Goal: Information Seeking & Learning: Learn about a topic

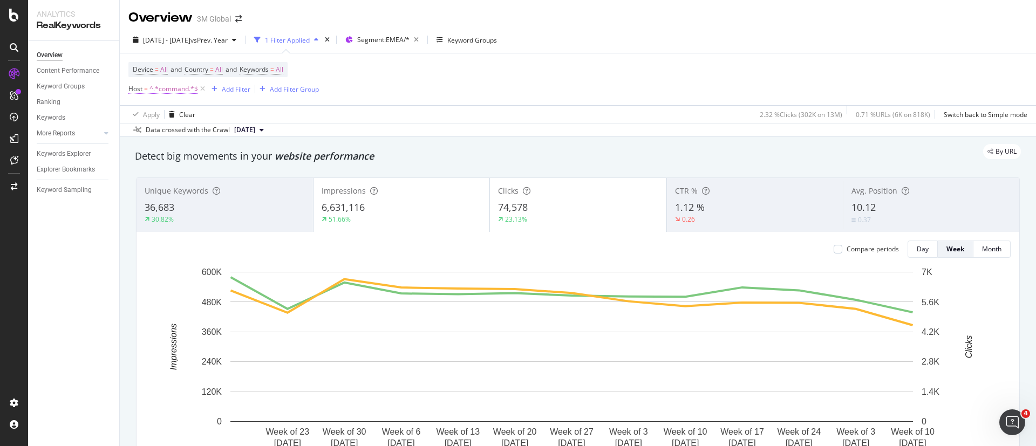
click at [187, 89] on span "^.*command.*$" at bounding box center [174, 89] width 49 height 15
type input "futuro"
click at [303, 109] on div "button" at bounding box center [310, 105] width 15 height 6
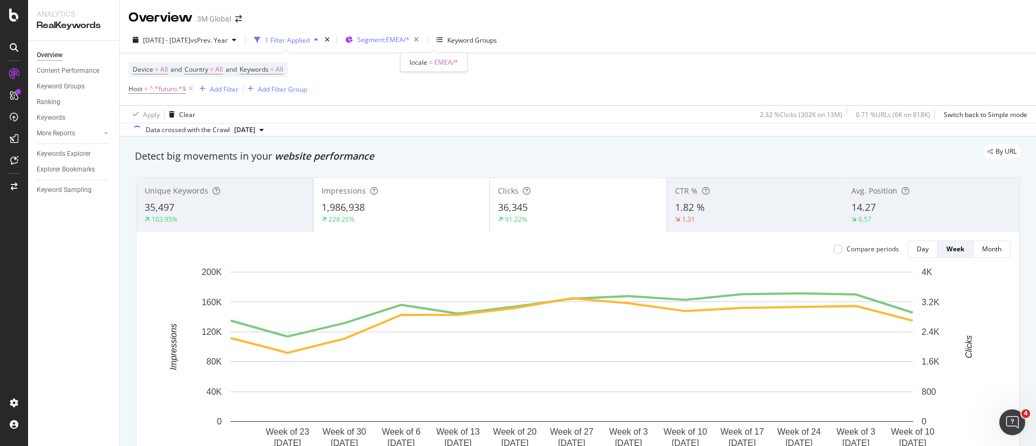
click at [410, 37] on span "Segment: EMEA/*" at bounding box center [383, 39] width 52 height 9
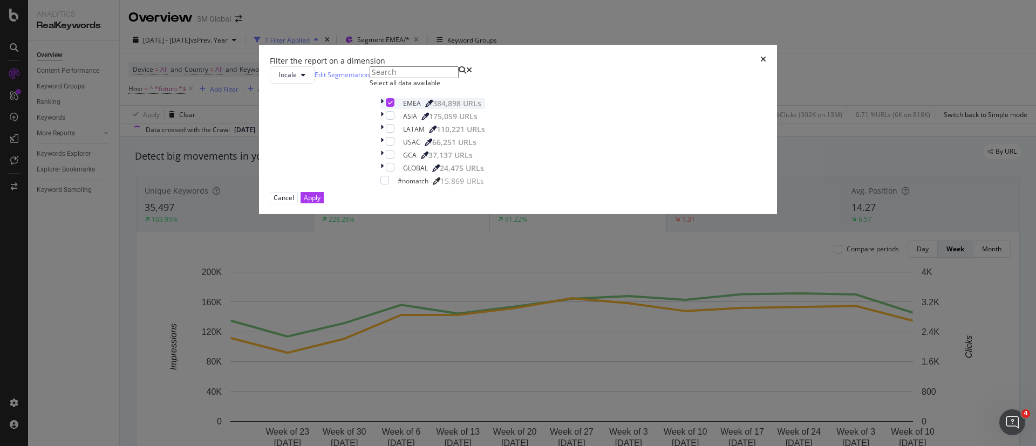
click at [384, 109] on icon "modal" at bounding box center [382, 103] width 3 height 11
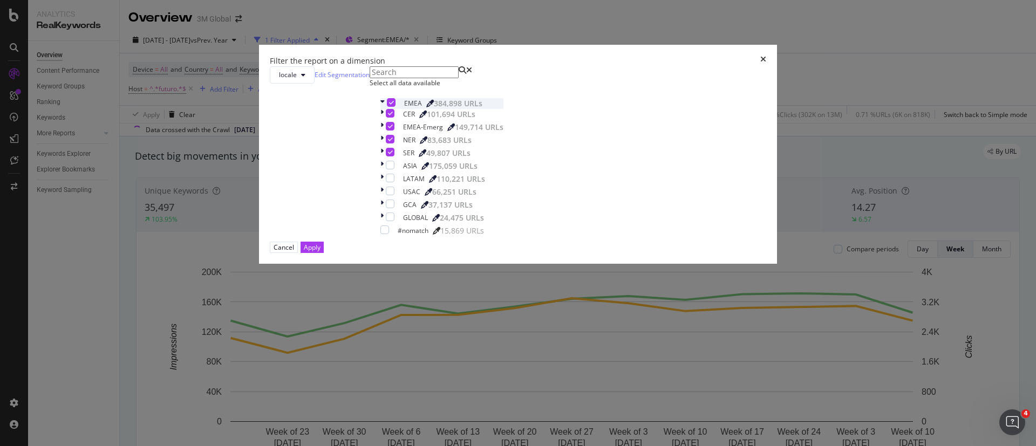
click at [394, 105] on icon "modal" at bounding box center [391, 102] width 5 height 5
click at [384, 146] on icon "modal" at bounding box center [382, 140] width 3 height 11
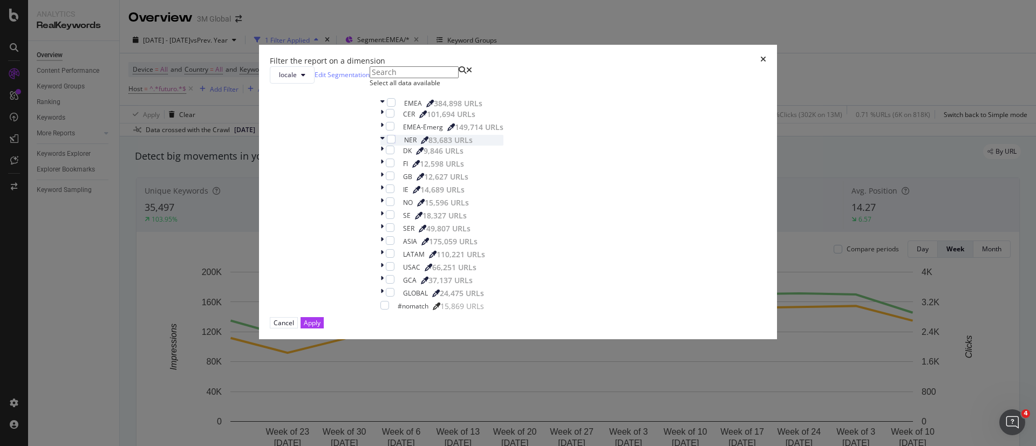
click at [418, 170] on div "FI 12,598 URLs" at bounding box center [442, 164] width 123 height 11
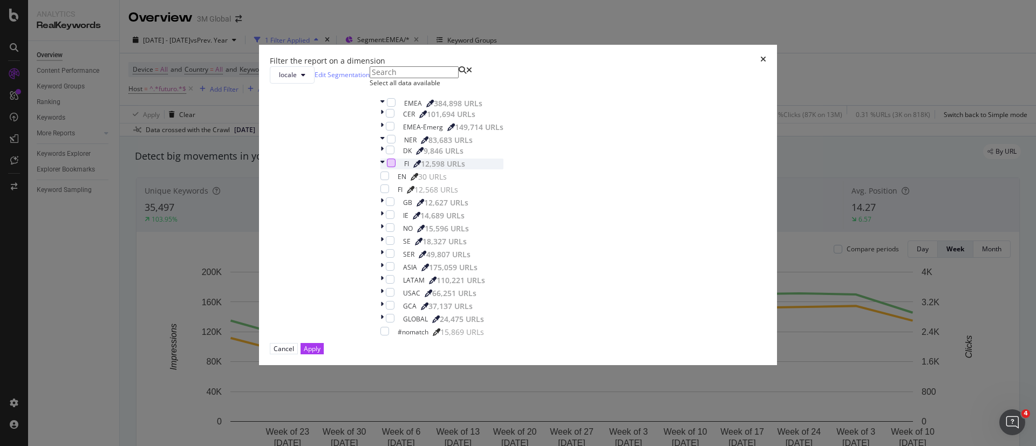
click at [396, 167] on div "modal" at bounding box center [391, 163] width 9 height 9
click at [395, 154] on div "modal" at bounding box center [390, 150] width 9 height 9
click at [386, 120] on div "modal" at bounding box center [383, 114] width 5 height 11
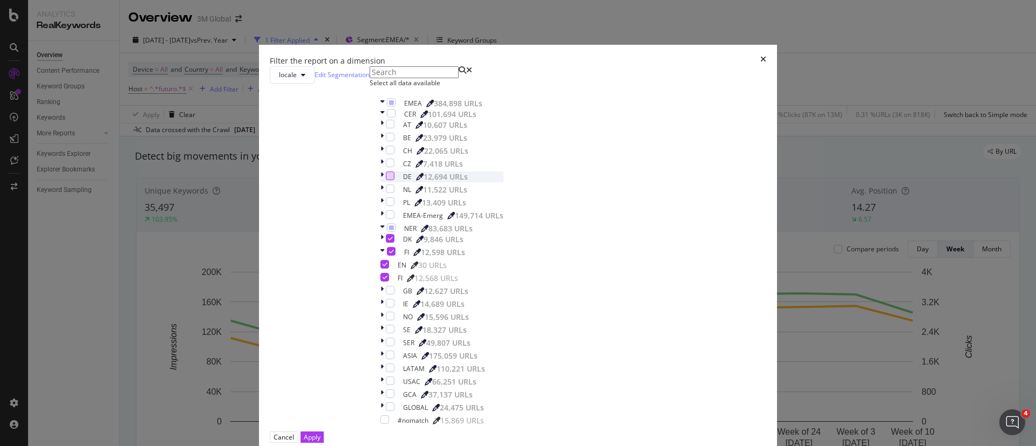
click at [395, 180] on div "modal" at bounding box center [390, 176] width 9 height 9
click at [384, 338] on icon "modal" at bounding box center [382, 343] width 3 height 11
click at [395, 362] on div "modal" at bounding box center [390, 366] width 9 height 9
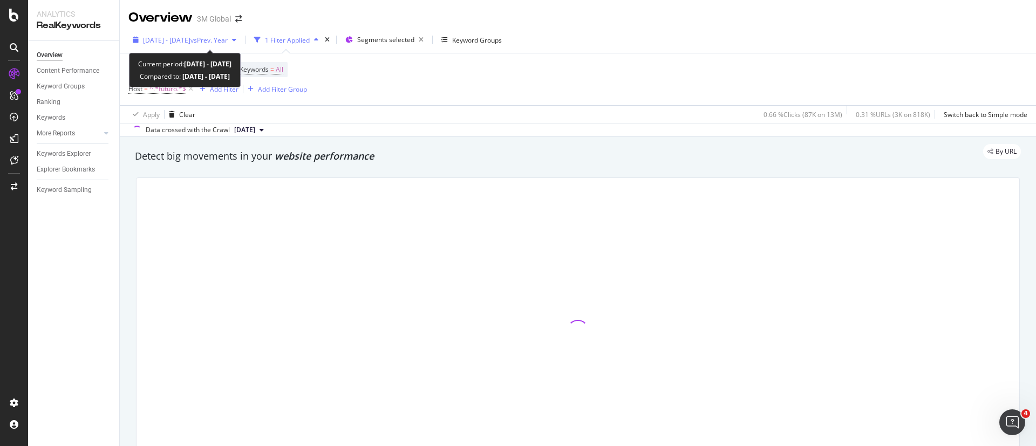
click at [228, 40] on span "vs Prev. Year" at bounding box center [209, 40] width 37 height 9
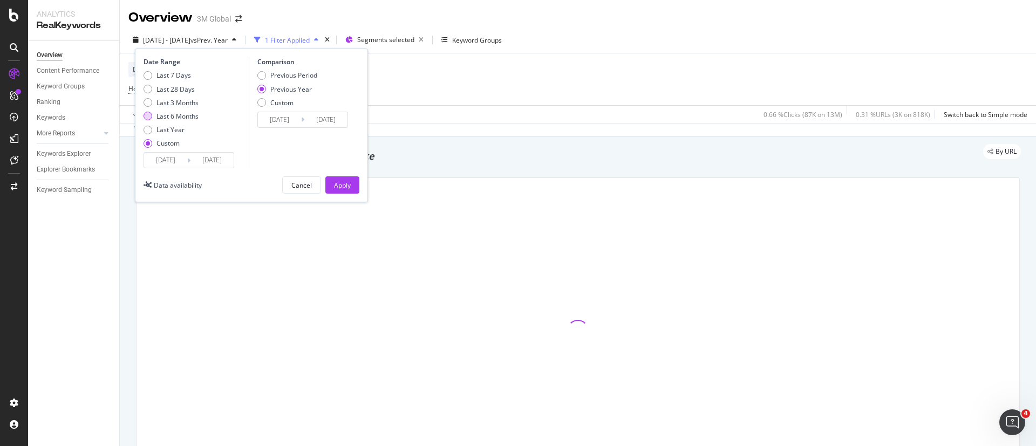
click at [176, 113] on div "Last 6 Months" at bounding box center [178, 116] width 42 height 9
type input "[DATE]"
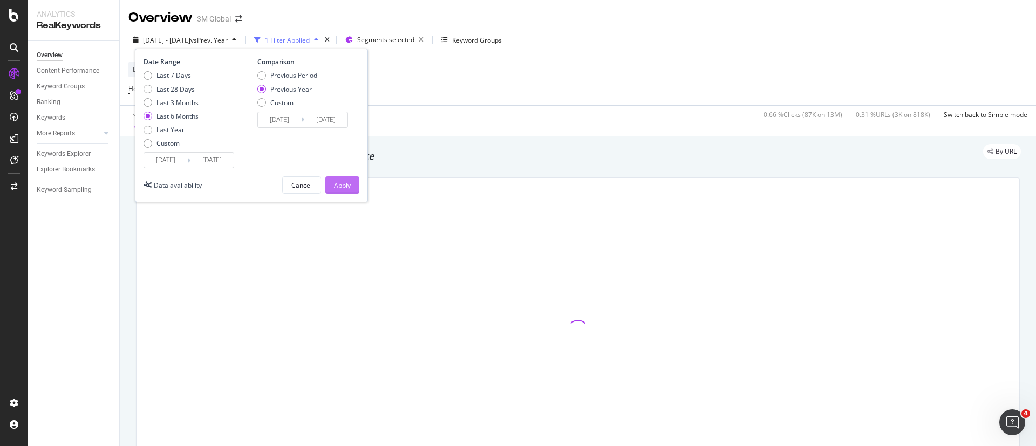
click at [334, 185] on div "Apply" at bounding box center [342, 185] width 17 height 9
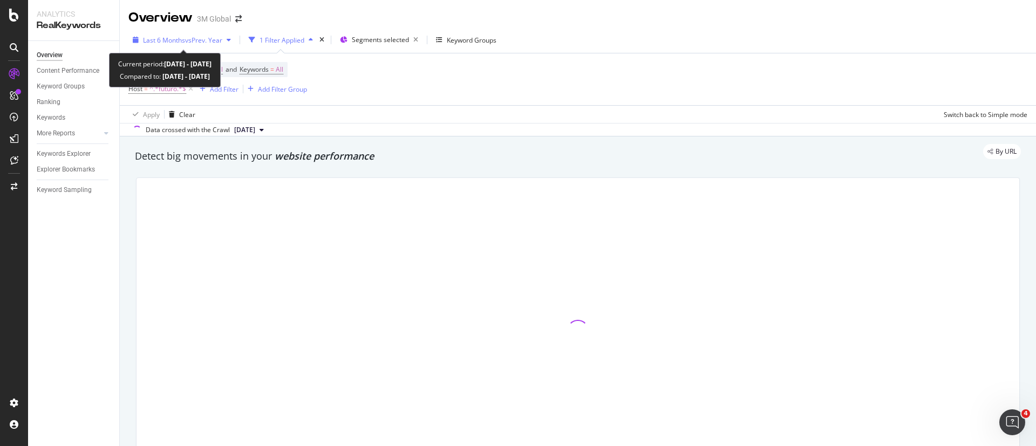
click at [199, 36] on span "vs Prev. Year" at bounding box center [203, 40] width 37 height 9
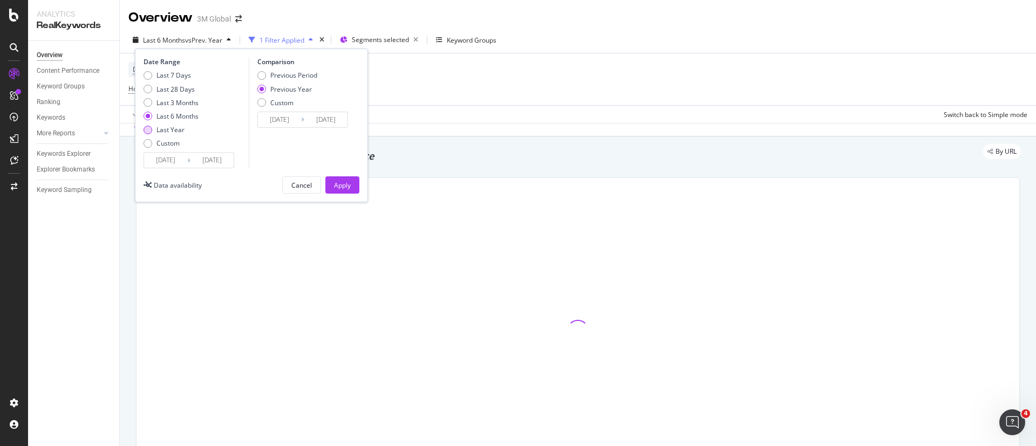
click at [172, 131] on div "Last Year" at bounding box center [171, 129] width 28 height 9
type input "[DATE]"
click at [347, 184] on div "Apply" at bounding box center [342, 185] width 17 height 9
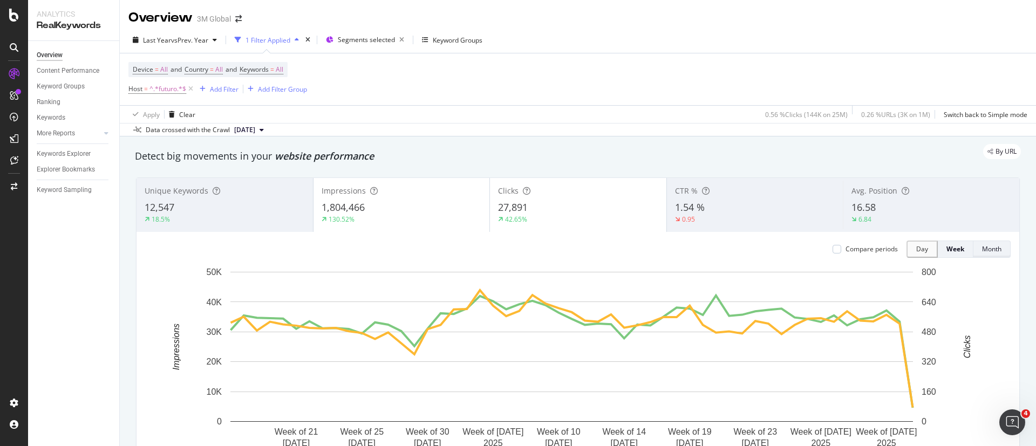
click at [984, 246] on div "Month" at bounding box center [991, 249] width 19 height 9
